Goal: Task Accomplishment & Management: Use online tool/utility

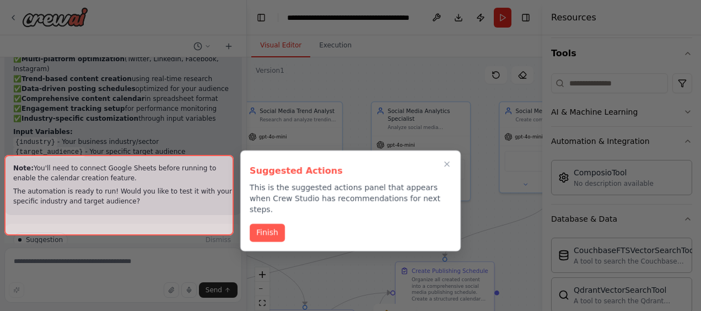
click at [266, 224] on button "Finish" at bounding box center [267, 233] width 35 height 18
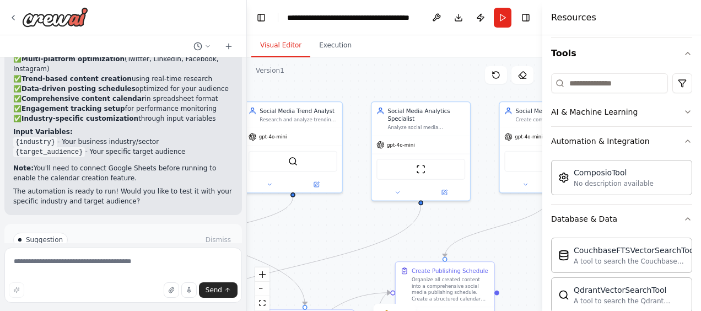
click at [149, 278] on button "Run Automation" at bounding box center [123, 287] width 220 height 18
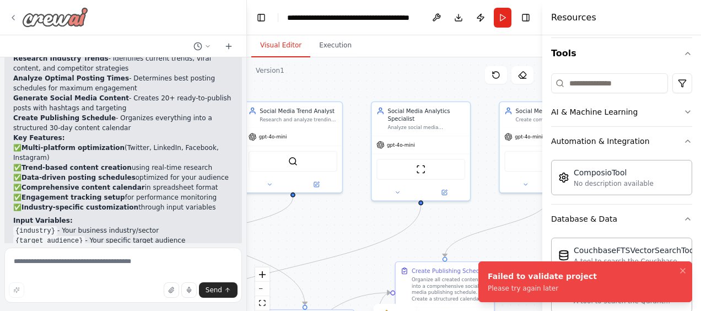
click at [17, 20] on icon at bounding box center [13, 17] width 9 height 9
